Goal: Navigation & Orientation: Understand site structure

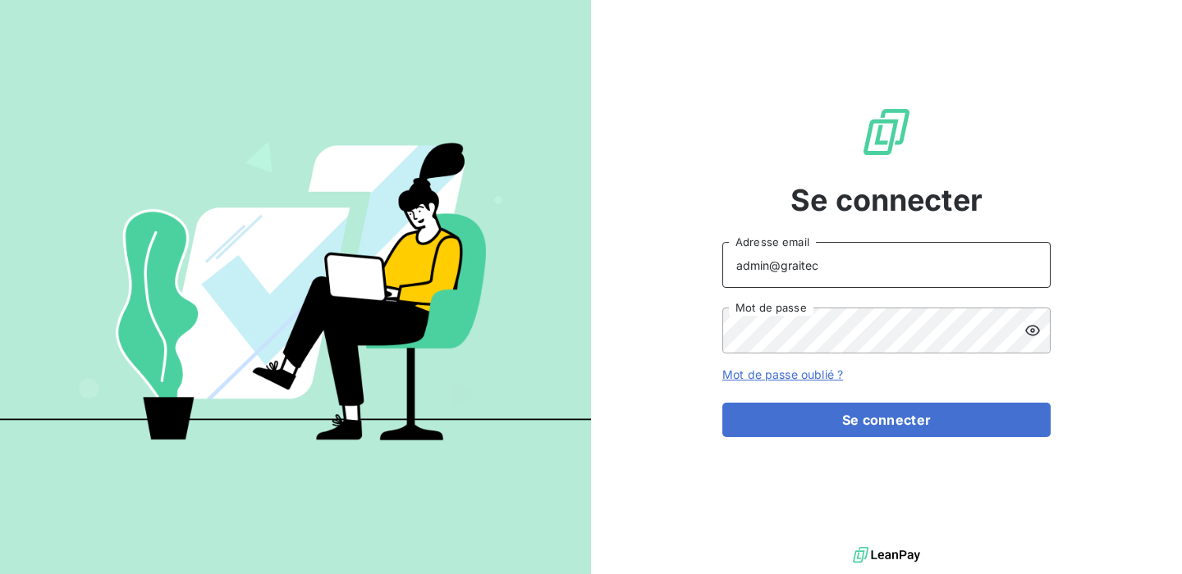
drag, startPoint x: 848, startPoint y: 281, endPoint x: 568, endPoint y: 276, distance: 280.7
click at [568, 276] on div "Se connecter admin@graitec Adresse email Mot de passe Mot de passe oublié ? Se …" at bounding box center [591, 287] width 1182 height 574
drag, startPoint x: 880, startPoint y: 268, endPoint x: 484, endPoint y: 247, distance: 396.1
click at [484, 247] on div "Se connecter admin@graitec Adresse email Mot de passe Mot de passe oublié ? Se …" at bounding box center [591, 287] width 1182 height 574
type input "[EMAIL_ADDRESS][DOMAIN_NAME]"
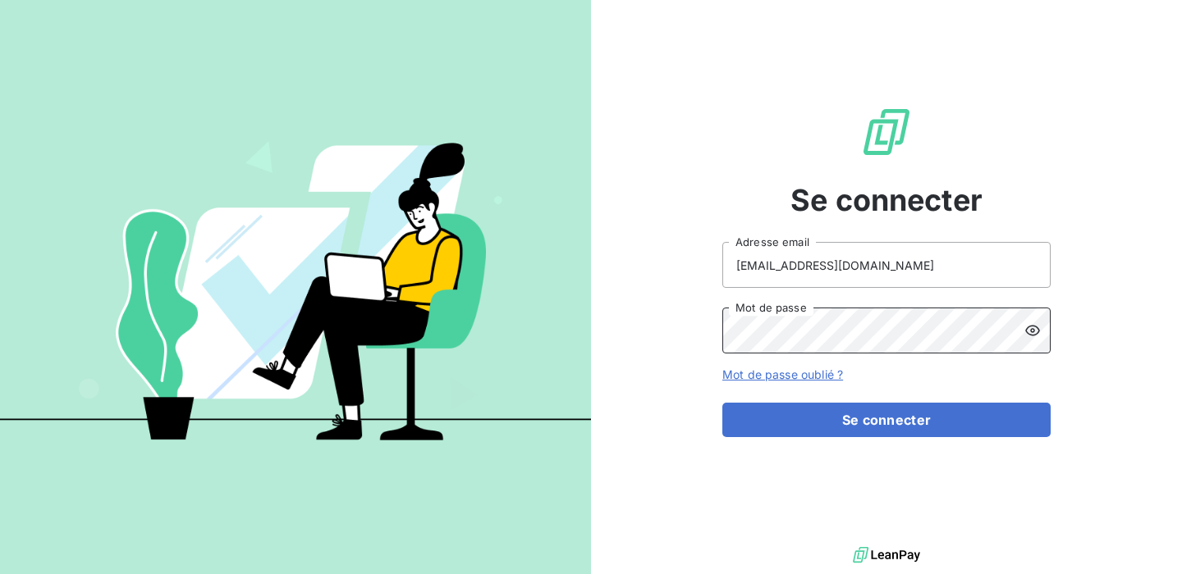
click at [632, 318] on div "Se connecter [EMAIL_ADDRESS][DOMAIN_NAME] Adresse email Mot de passe Mot de pas…" at bounding box center [886, 271] width 591 height 543
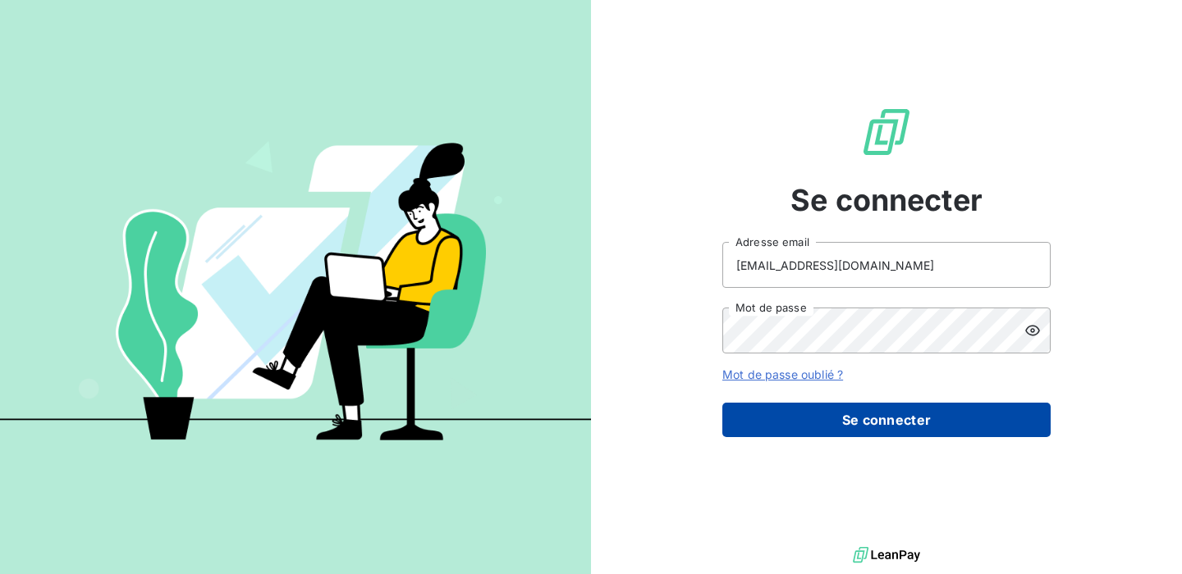
click at [835, 424] on button "Se connecter" at bounding box center [886, 420] width 328 height 34
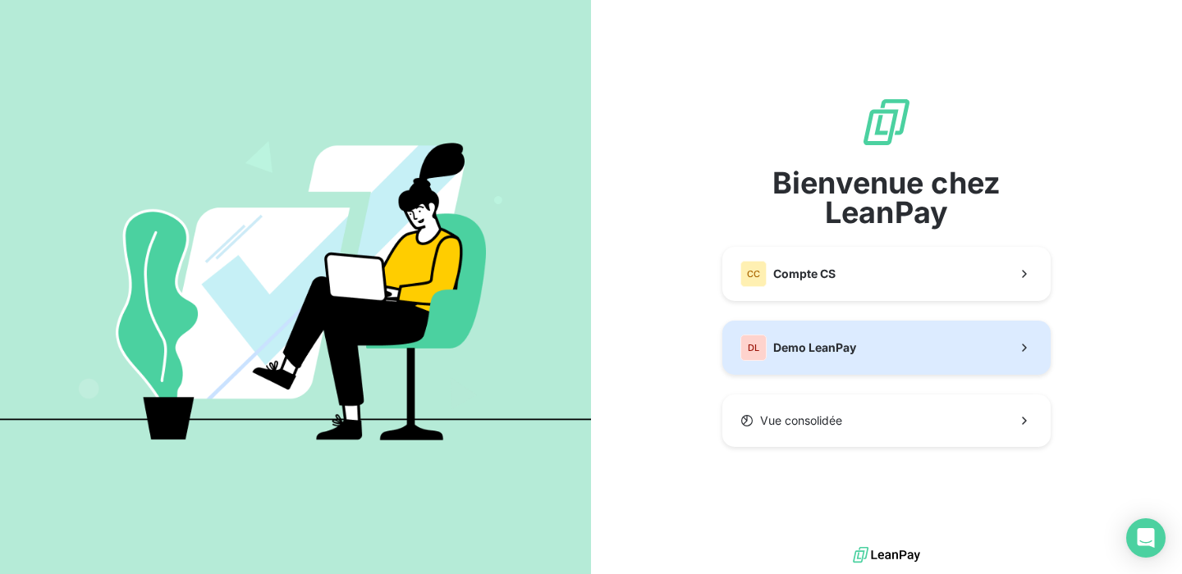
click at [893, 346] on button "DL Demo LeanPay" at bounding box center [886, 348] width 328 height 54
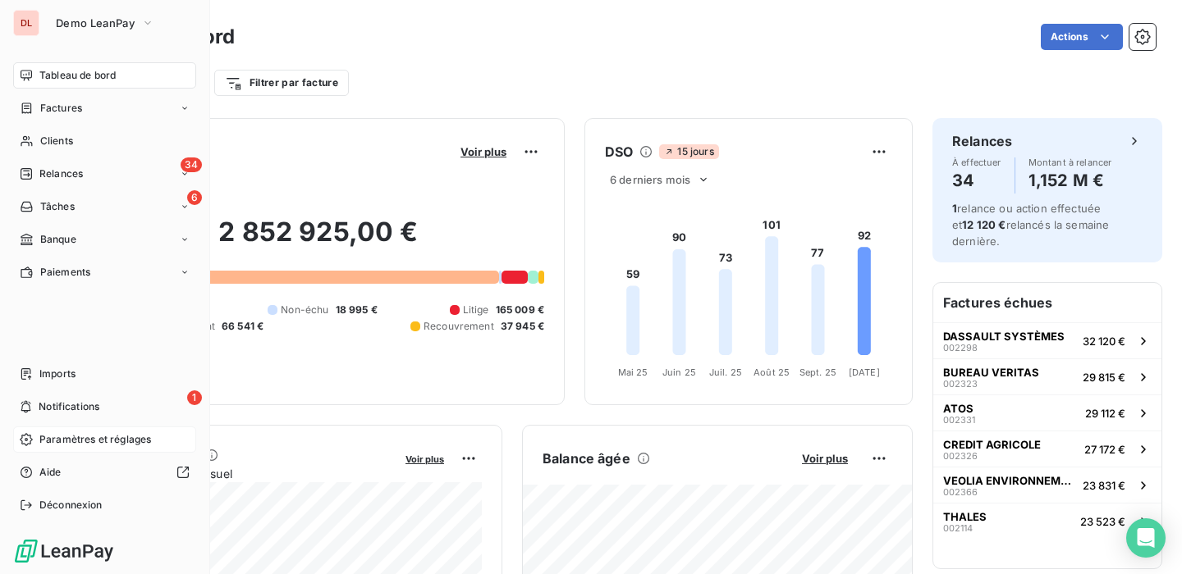
click at [66, 437] on span "Paramètres et réglages" at bounding box center [95, 439] width 112 height 15
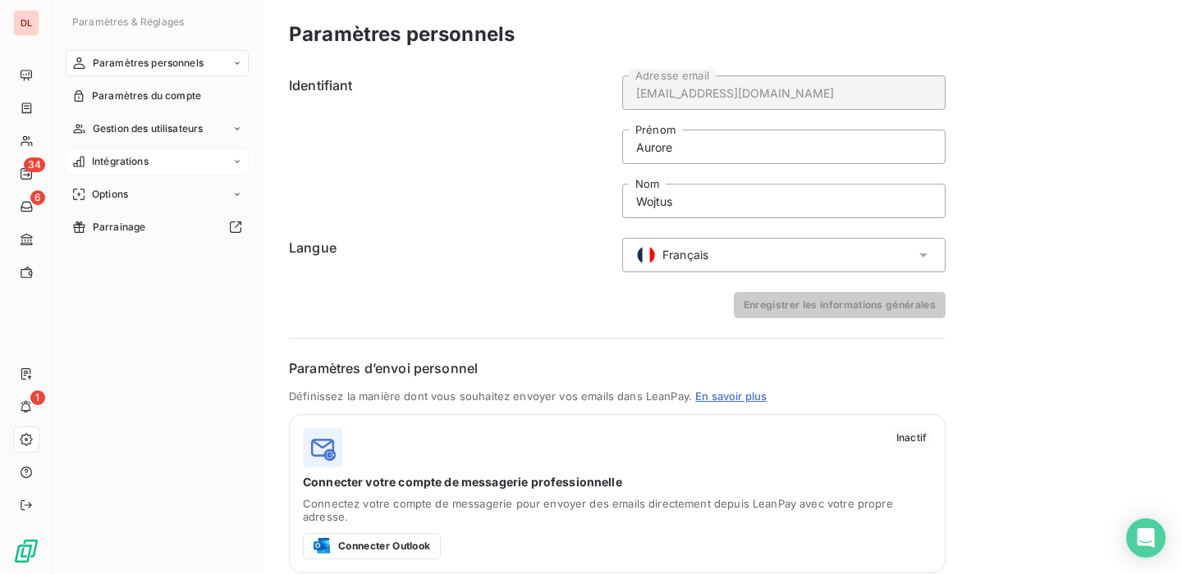
click at [176, 167] on div "Intégrations" at bounding box center [157, 162] width 183 height 26
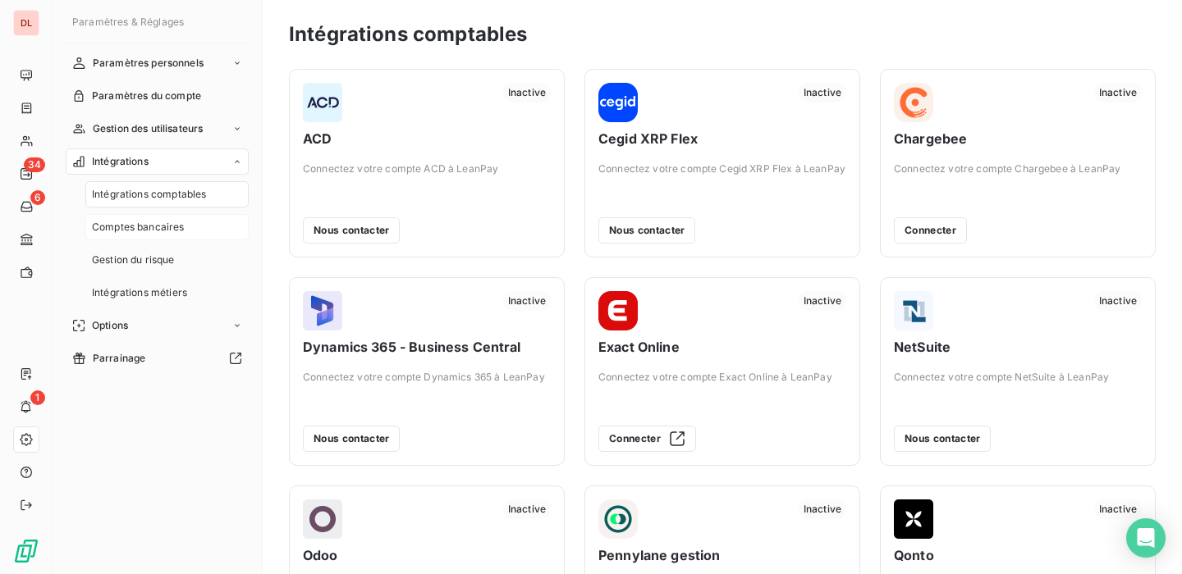
click at [188, 232] on div "Comptes bancaires" at bounding box center [166, 227] width 163 height 26
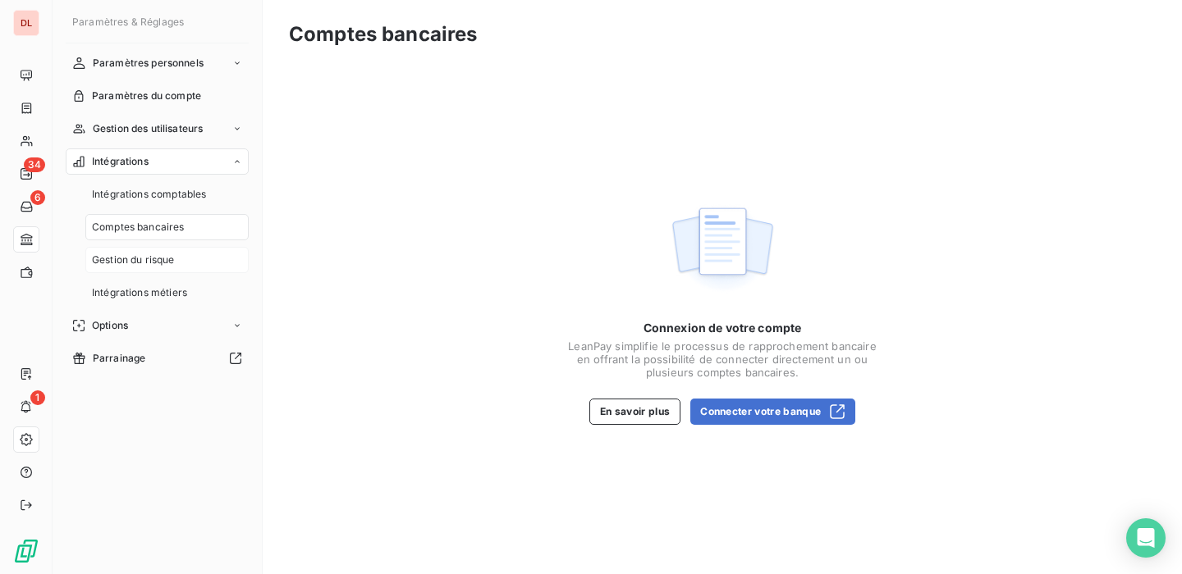
click at [160, 267] on span "Gestion du risque" at bounding box center [133, 260] width 83 height 15
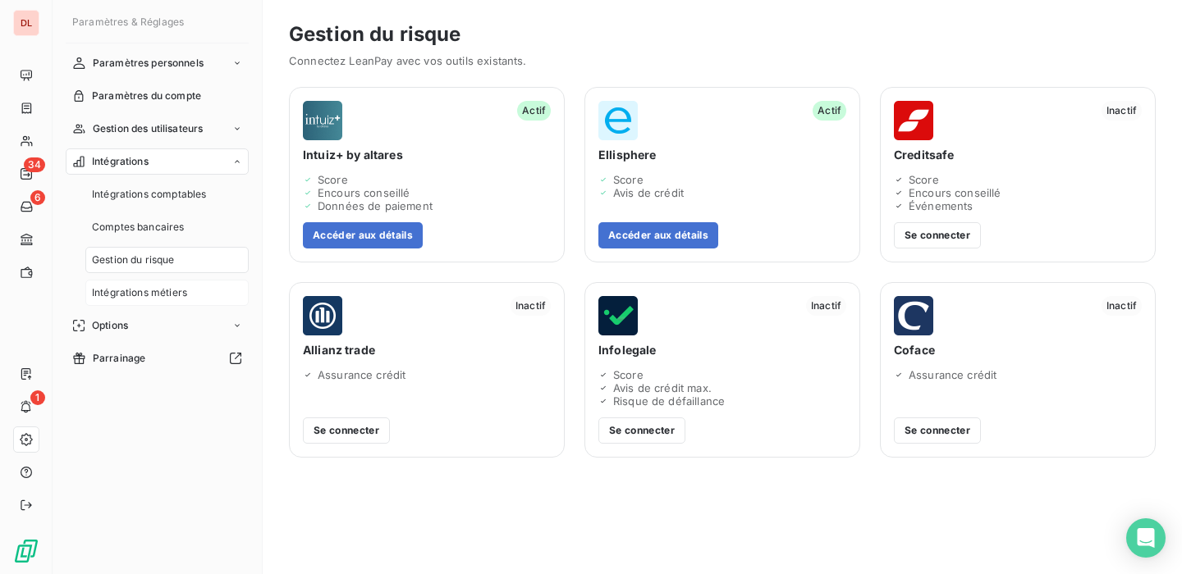
click at [179, 287] on span "Intégrations métiers" at bounding box center [139, 293] width 95 height 15
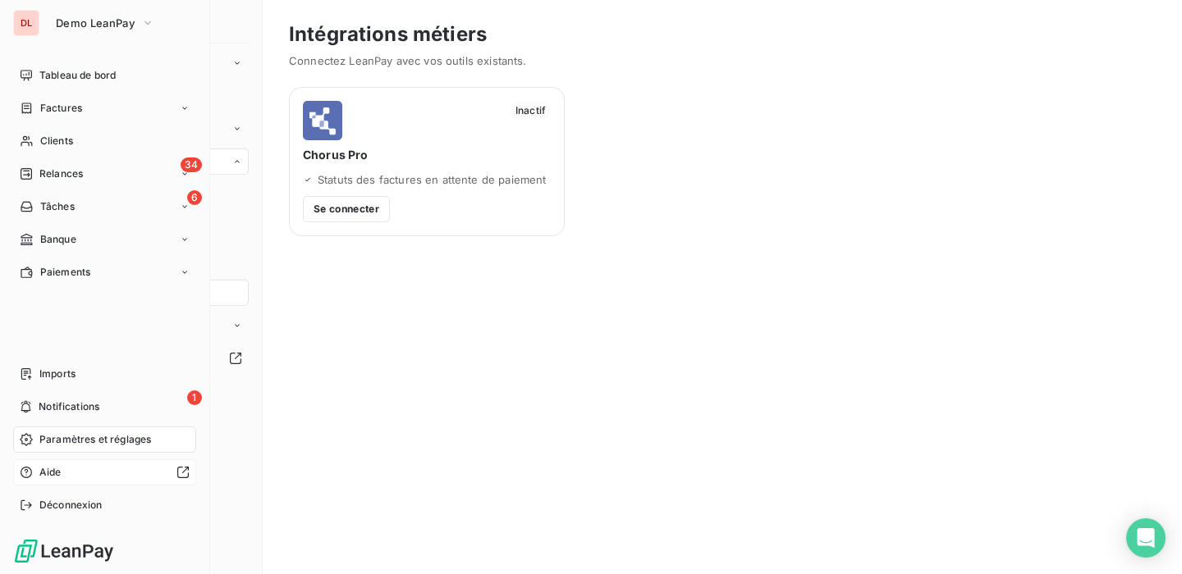
click at [191, 469] on div "Aide" at bounding box center [104, 473] width 183 height 26
